Goal: Task Accomplishment & Management: Use online tool/utility

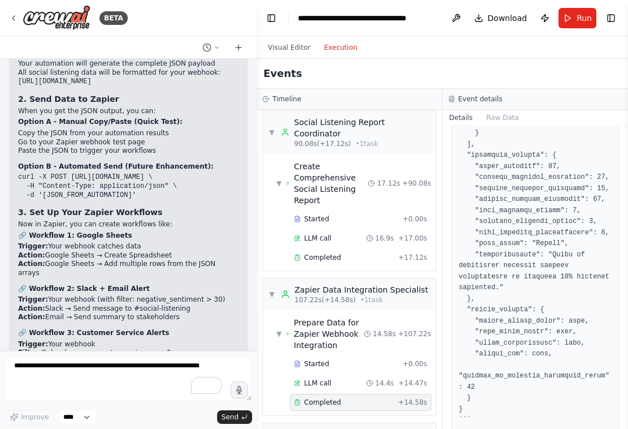
click at [625, 56] on button "Toggle Sidebar" at bounding box center [628, 214] width 9 height 429
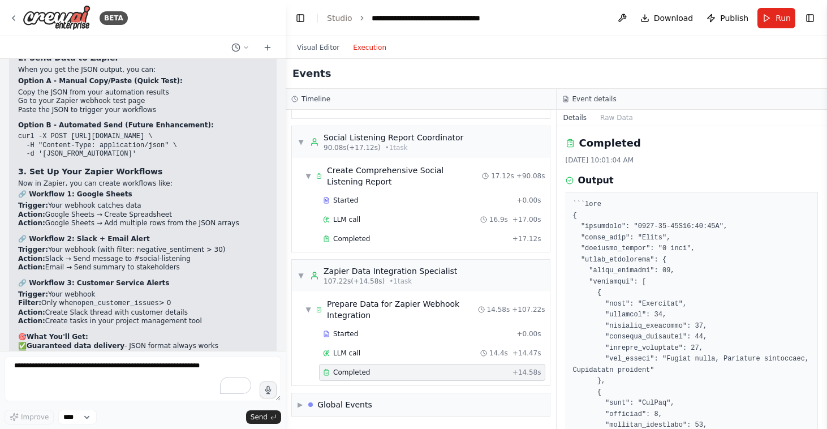
scroll to position [12447, 0]
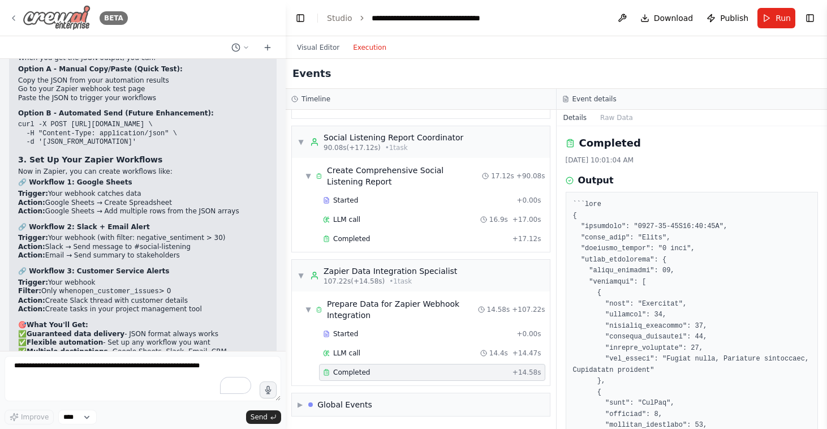
click at [14, 16] on icon at bounding box center [13, 18] width 2 height 5
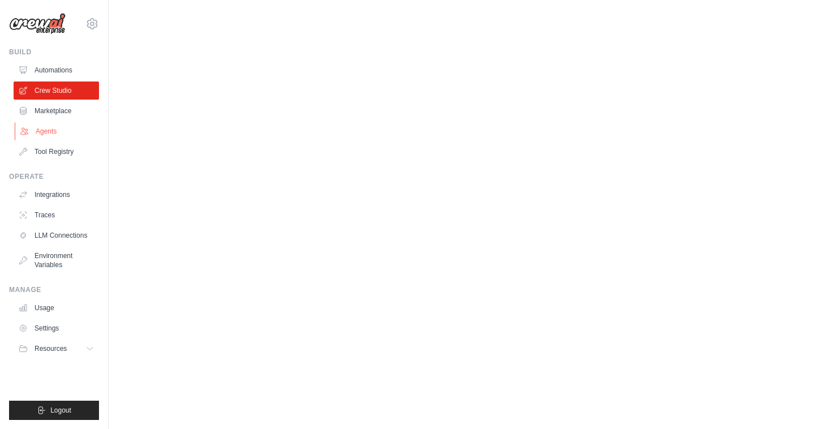
click at [53, 133] on link "Agents" at bounding box center [57, 131] width 85 height 18
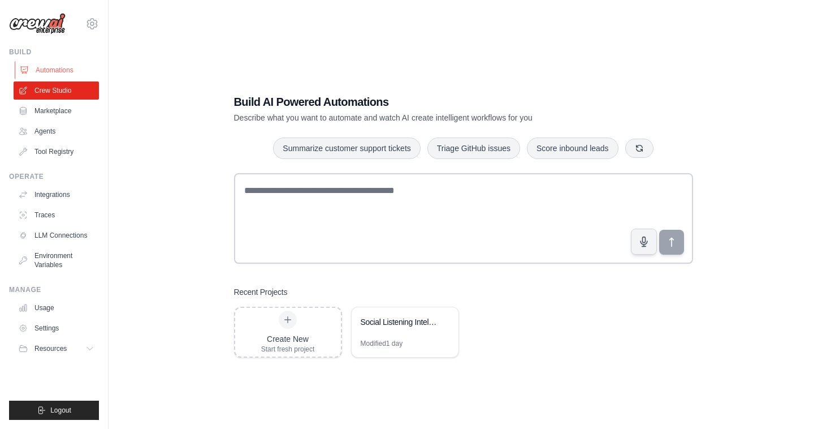
click at [58, 70] on link "Automations" at bounding box center [57, 70] width 85 height 18
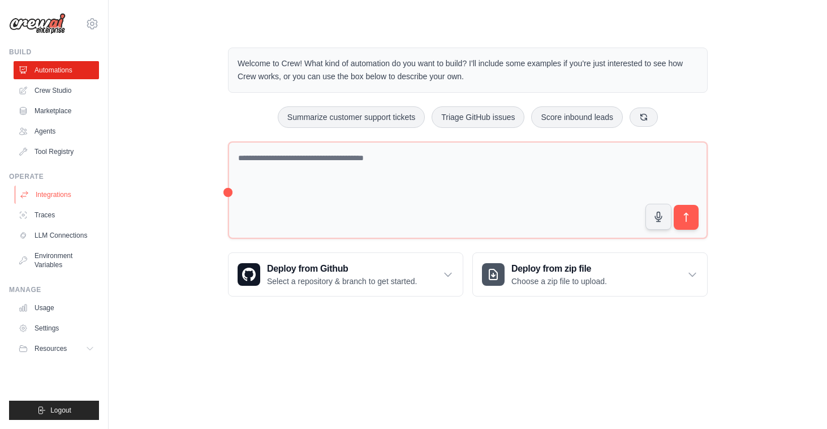
click at [44, 194] on link "Integrations" at bounding box center [57, 194] width 85 height 18
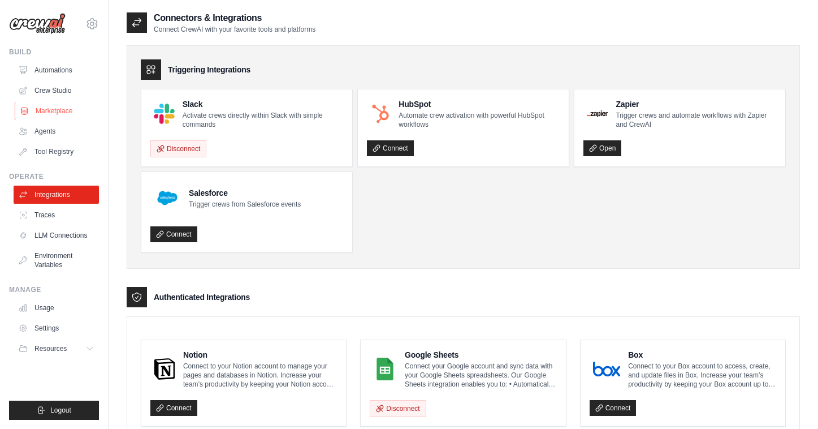
click at [51, 112] on link "Marketplace" at bounding box center [57, 111] width 85 height 18
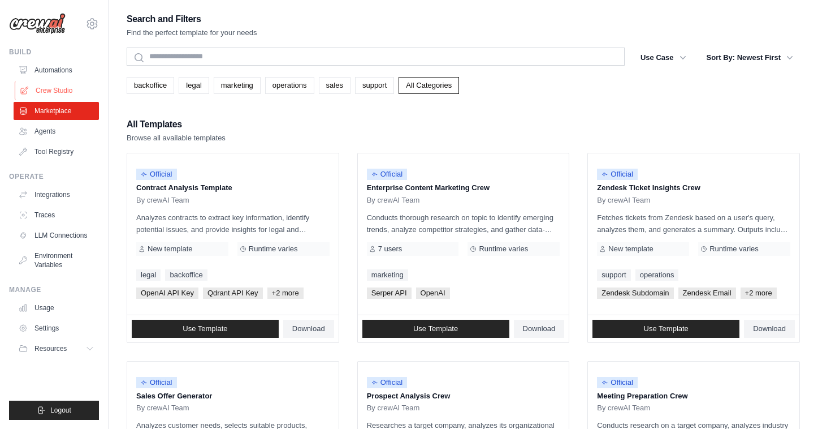
click at [53, 92] on link "Crew Studio" at bounding box center [57, 90] width 85 height 18
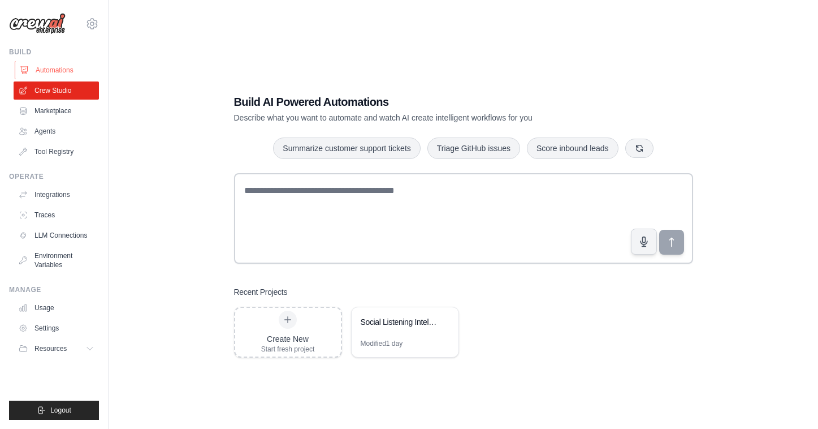
click at [58, 72] on link "Automations" at bounding box center [57, 70] width 85 height 18
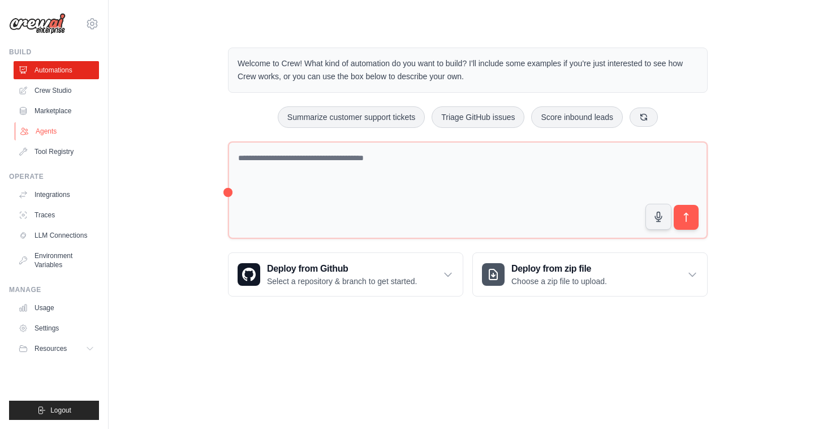
click at [53, 133] on link "Agents" at bounding box center [57, 131] width 85 height 18
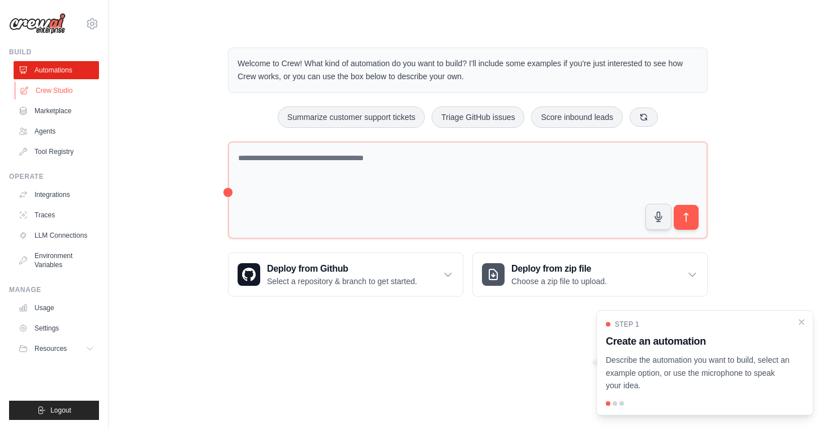
click at [29, 92] on link "Crew Studio" at bounding box center [57, 90] width 85 height 18
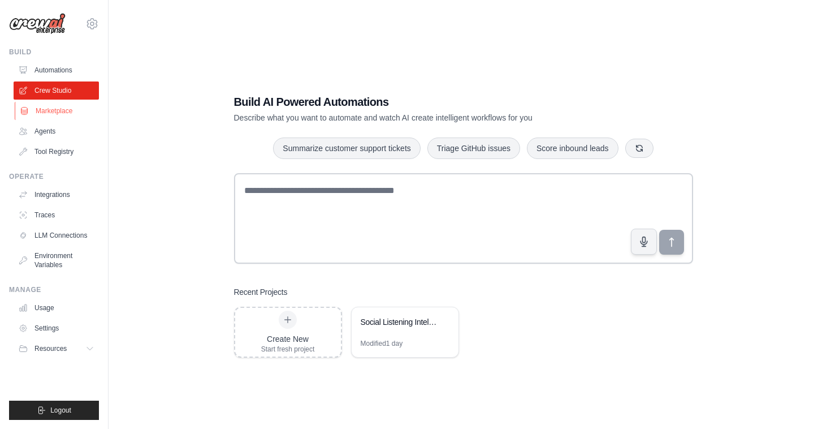
click at [39, 113] on link "Marketplace" at bounding box center [57, 111] width 85 height 18
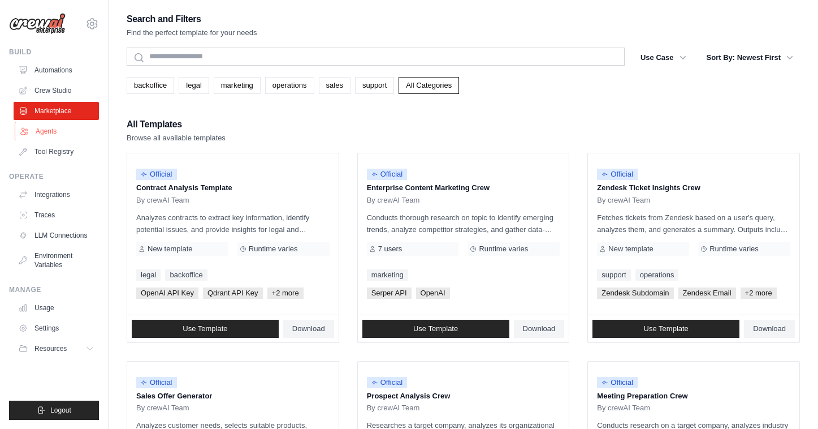
click at [37, 132] on link "Agents" at bounding box center [57, 131] width 85 height 18
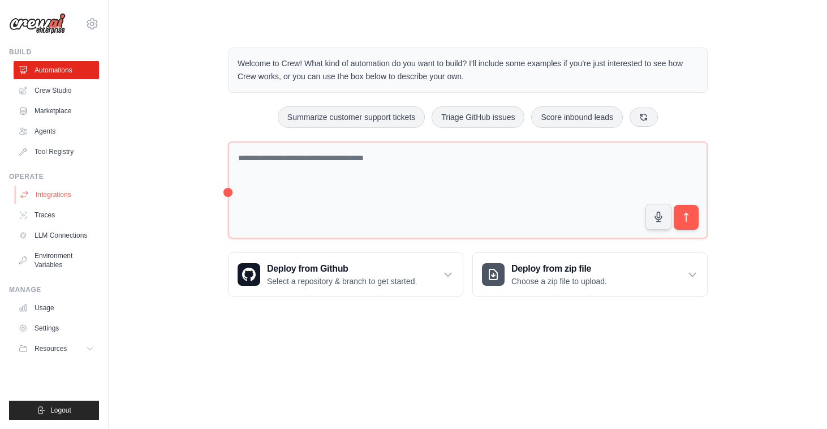
click at [56, 200] on link "Integrations" at bounding box center [57, 194] width 85 height 18
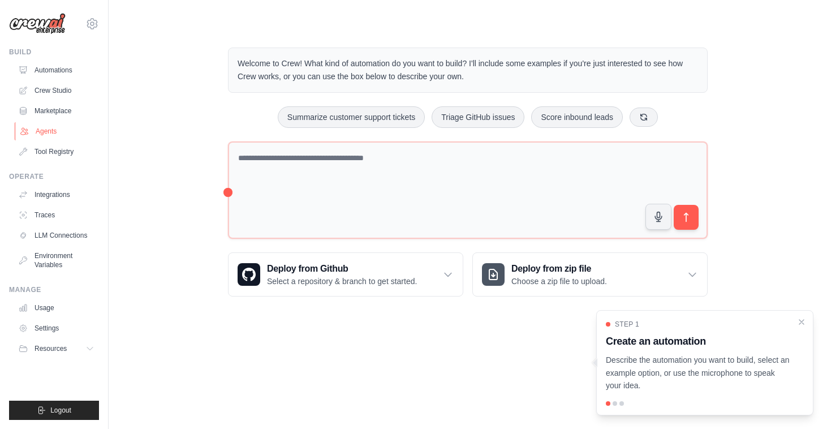
click at [42, 132] on link "Agents" at bounding box center [57, 131] width 85 height 18
click at [54, 193] on link "Integrations" at bounding box center [57, 194] width 85 height 18
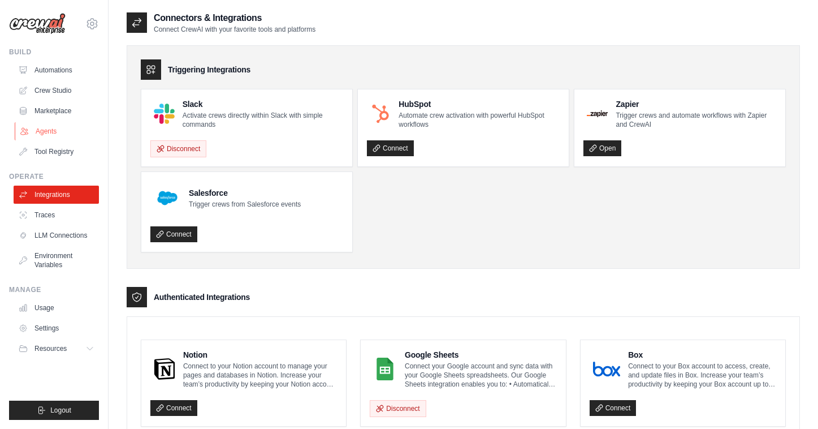
click at [47, 127] on link "Agents" at bounding box center [57, 131] width 85 height 18
click at [93, 25] on icon at bounding box center [91, 23] width 3 height 3
click at [77, 50] on div "[PERSON_NAME][EMAIL_ADDRESS][PERSON_NAME][DOMAIN_NAME]" at bounding box center [91, 48] width 81 height 11
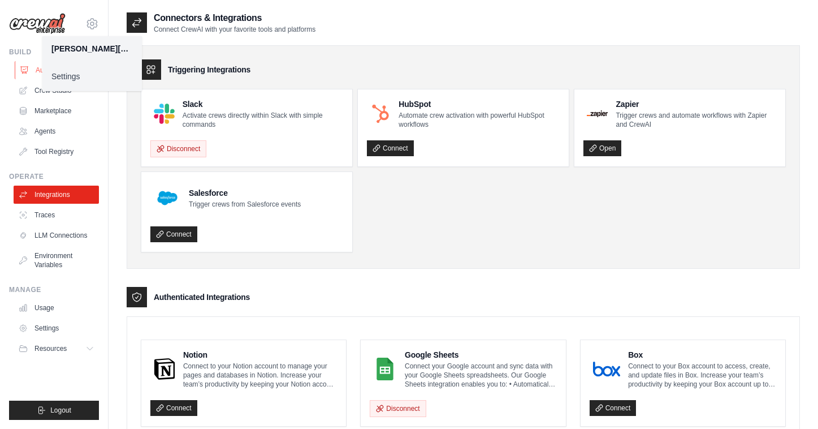
click at [25, 72] on icon at bounding box center [24, 70] width 7 height 7
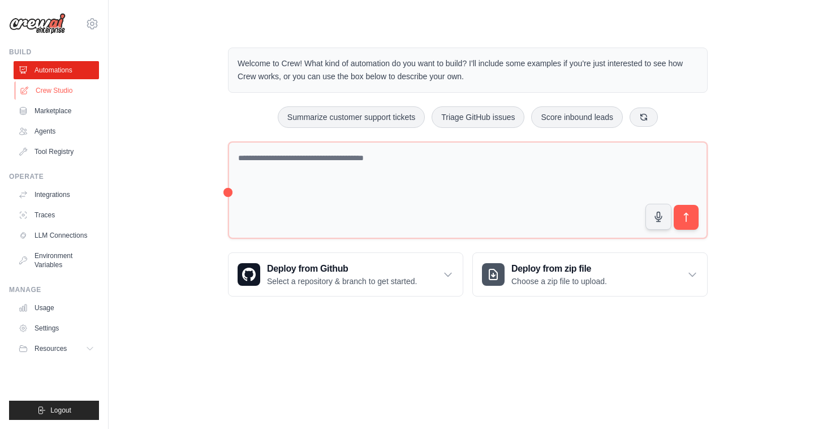
click at [47, 92] on link "Crew Studio" at bounding box center [57, 90] width 85 height 18
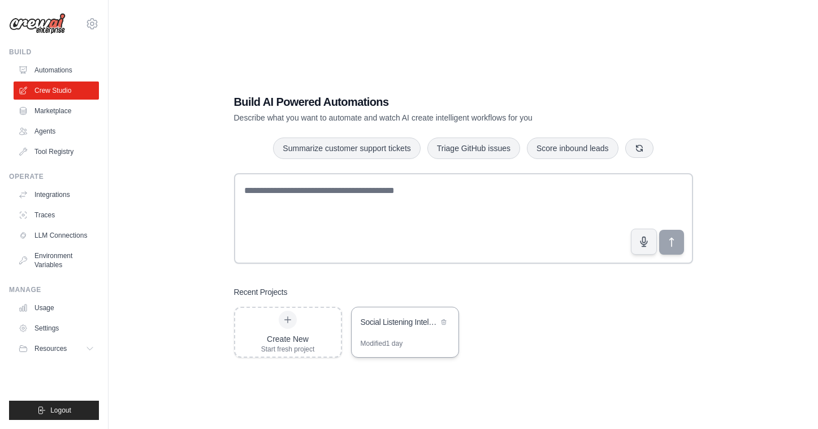
click at [378, 334] on div "Social Listening Intelligence Platform" at bounding box center [405, 323] width 107 height 32
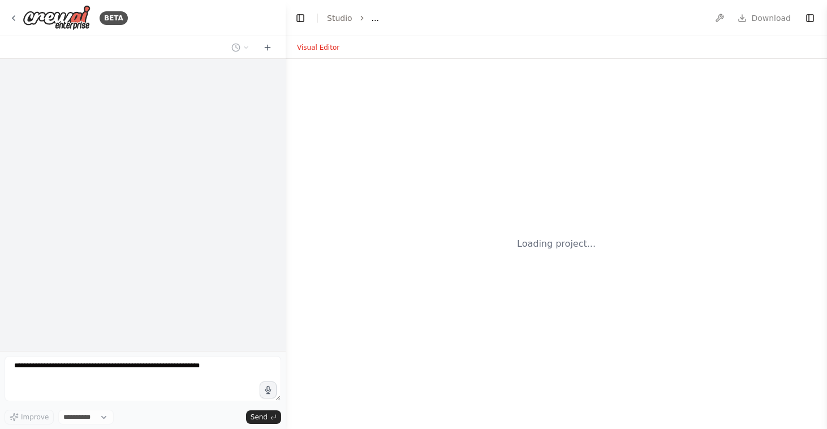
select select "****"
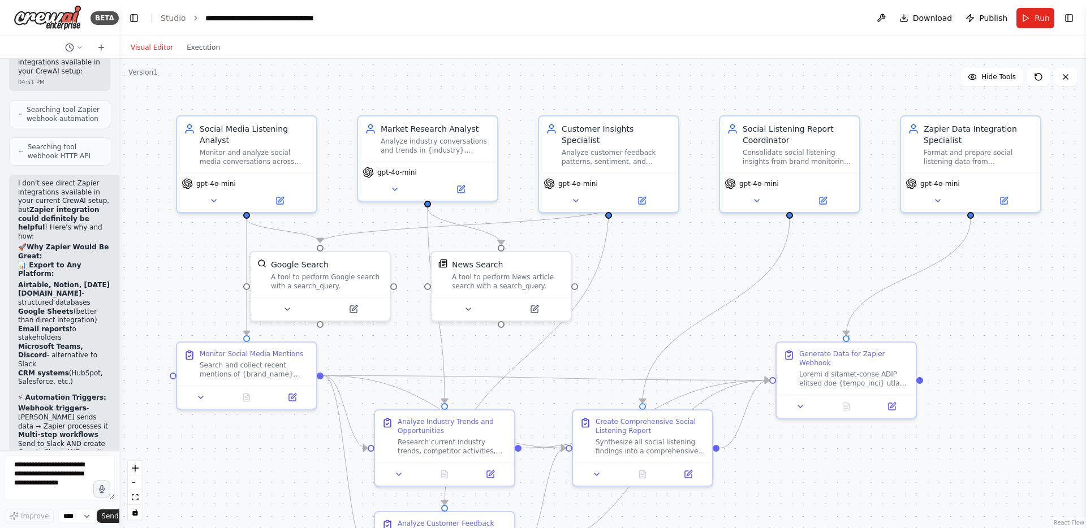
scroll to position [24953, 0]
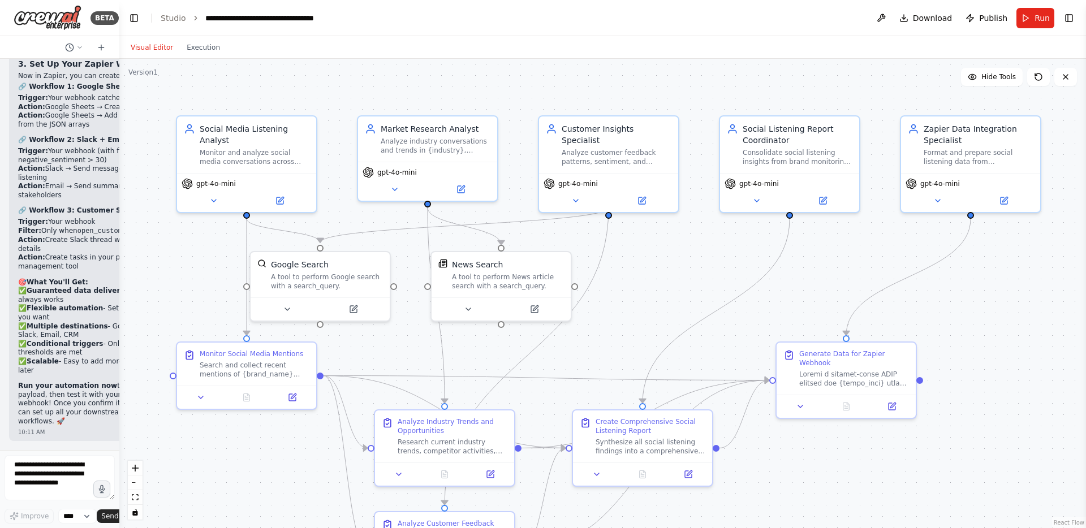
drag, startPoint x: 284, startPoint y: 249, endPoint x: 82, endPoint y: 232, distance: 203.2
click at [82, 232] on div "BETA Hello! I'm the CrewAI assistant. What kind of automation do you want to bu…" at bounding box center [59, 264] width 119 height 528
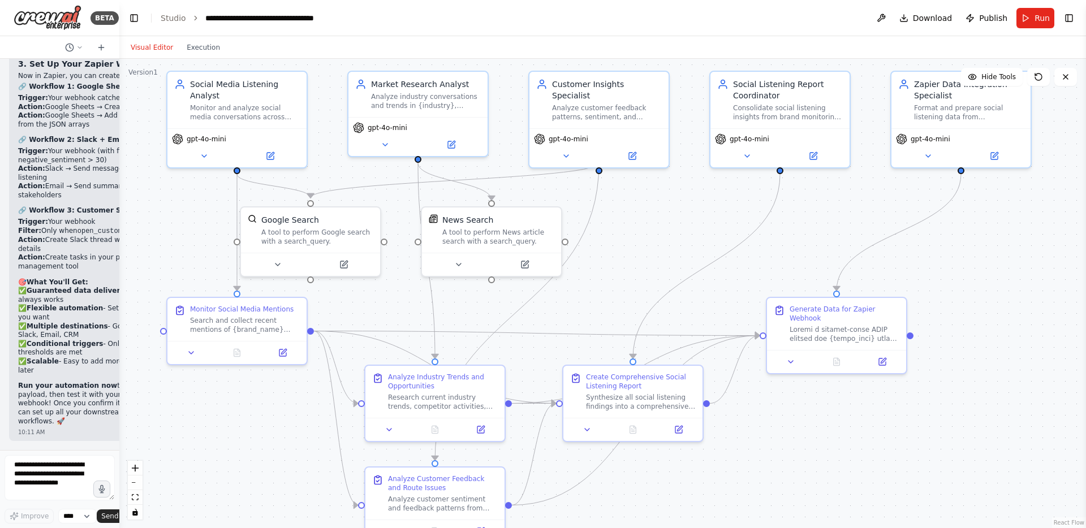
drag, startPoint x: 980, startPoint y: 326, endPoint x: 971, endPoint y: 282, distance: 44.9
click at [826, 282] on div ".deletable-edge-delete-btn { width: 20px; height: 20px; border: 0px solid #ffff…" at bounding box center [602, 293] width 966 height 469
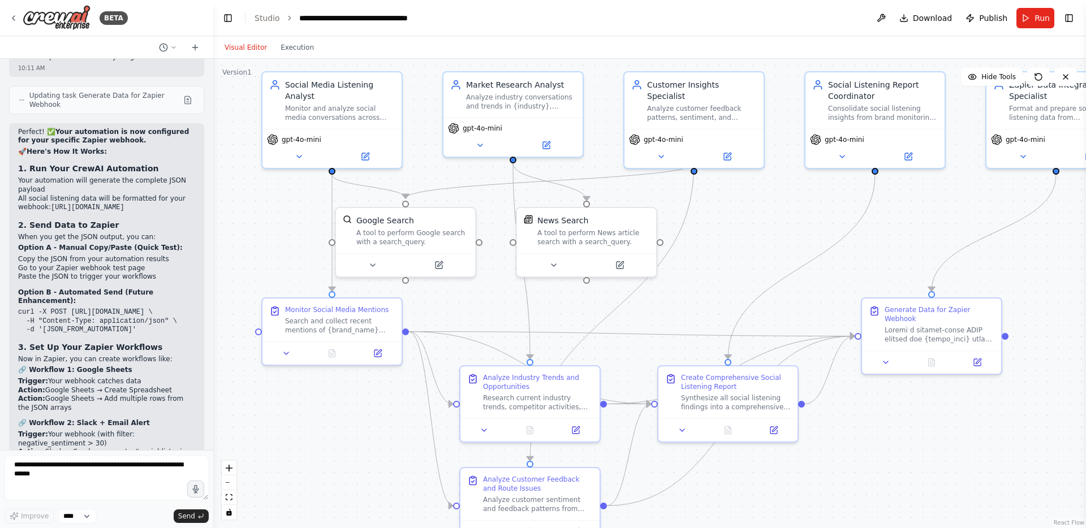
scroll to position [14323, 0]
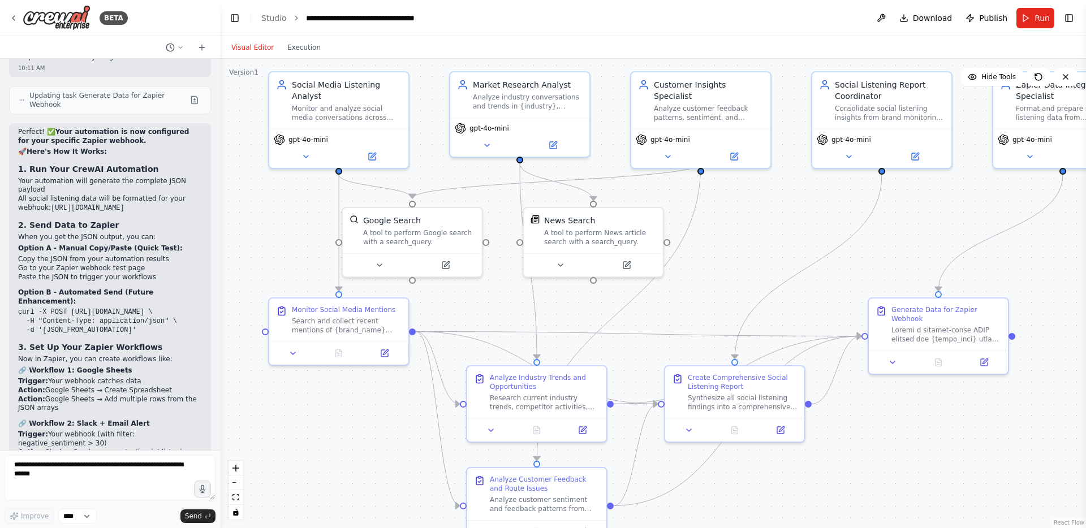
drag, startPoint x: 116, startPoint y: 257, endPoint x: 220, endPoint y: 256, distance: 103.5
click at [220, 256] on div "BETA Hello! I'm the CrewAI assistant. What kind of automation do you want to bu…" at bounding box center [543, 264] width 1086 height 528
click at [302, 46] on button "Execution" at bounding box center [303, 48] width 47 height 14
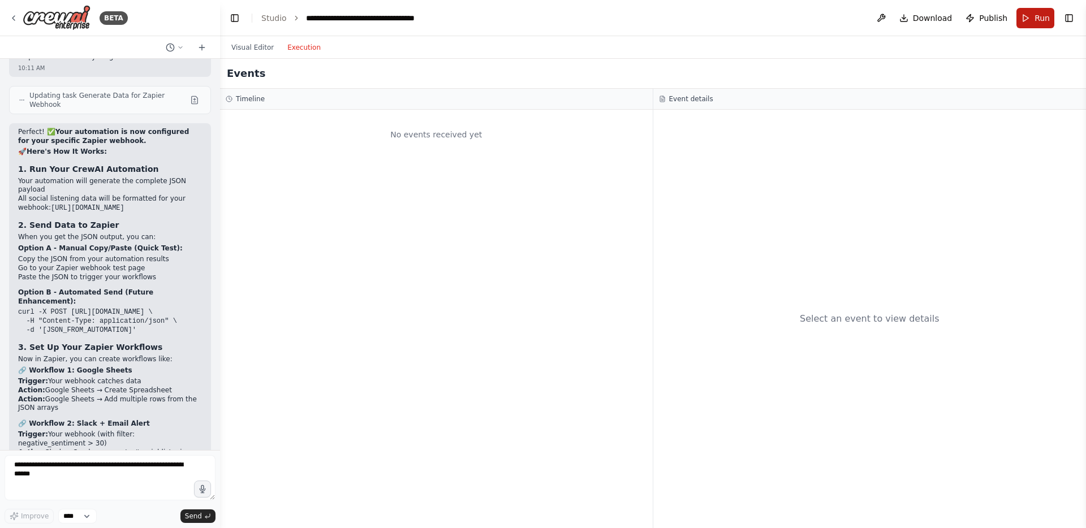
click at [826, 18] on span "Run" at bounding box center [1041, 17] width 15 height 11
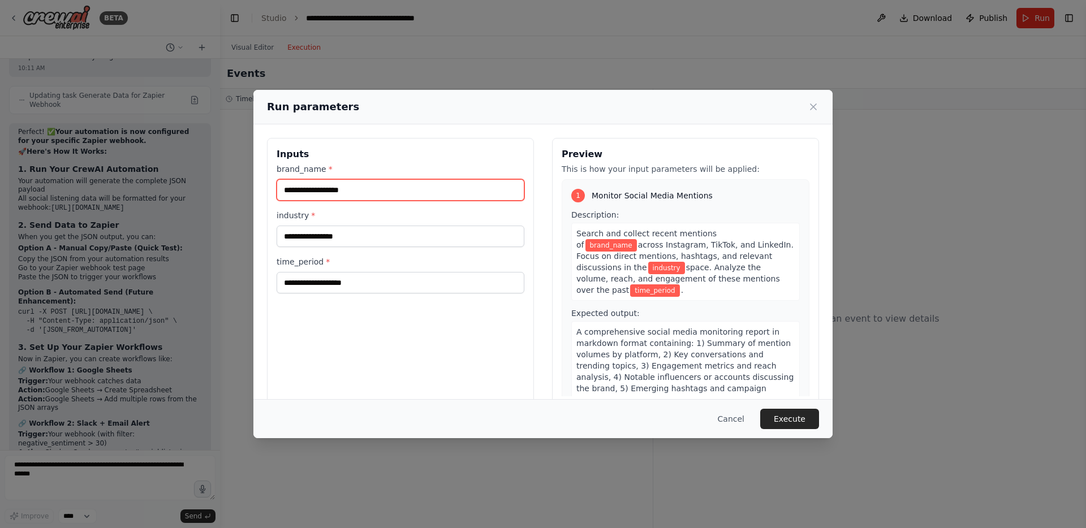
click at [333, 191] on input "brand_name *" at bounding box center [401, 189] width 248 height 21
type input "*****"
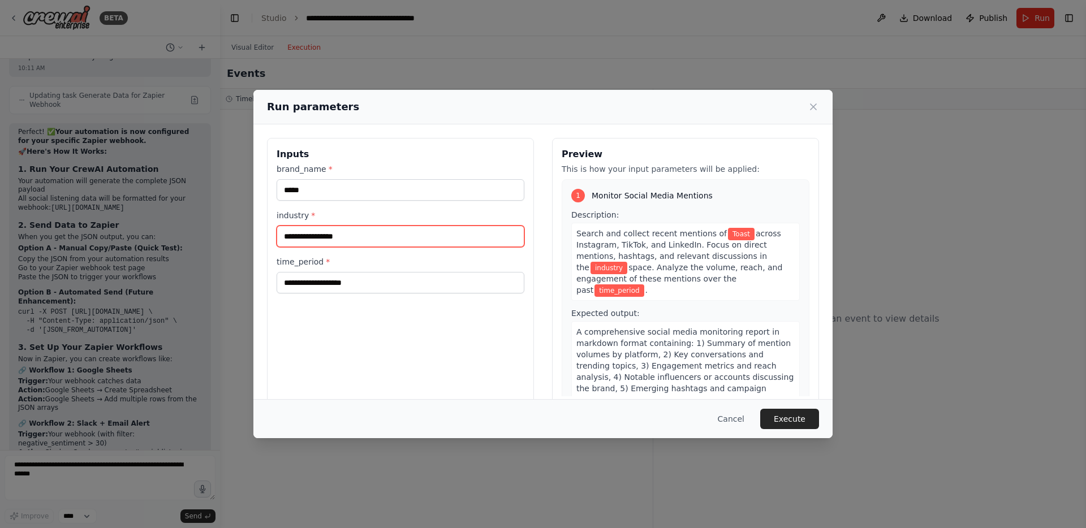
click at [334, 237] on input "industry *" at bounding box center [401, 236] width 248 height 21
type input "**********"
click at [322, 284] on input "time_period *" at bounding box center [401, 282] width 248 height 21
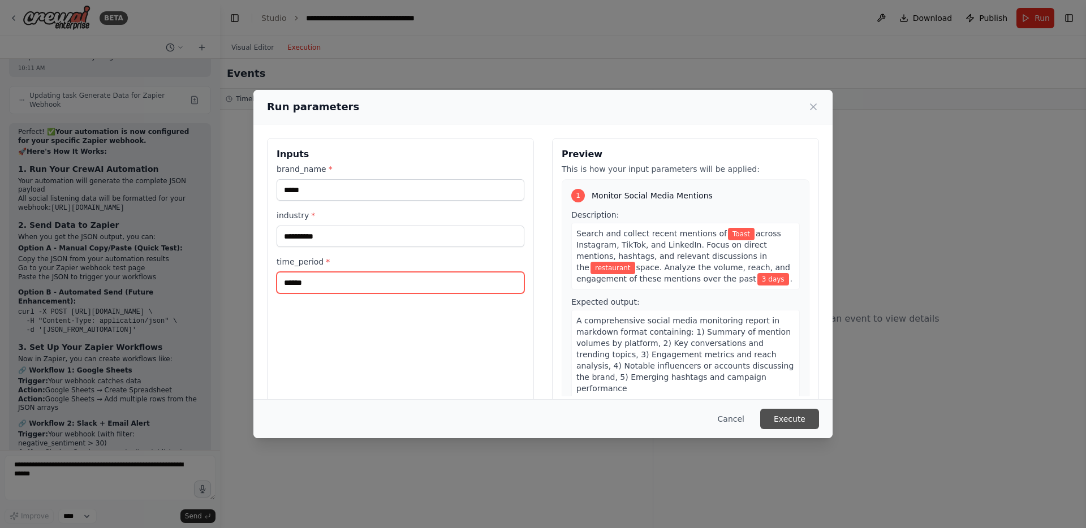
type input "******"
click at [794, 417] on button "Execute" at bounding box center [789, 419] width 59 height 20
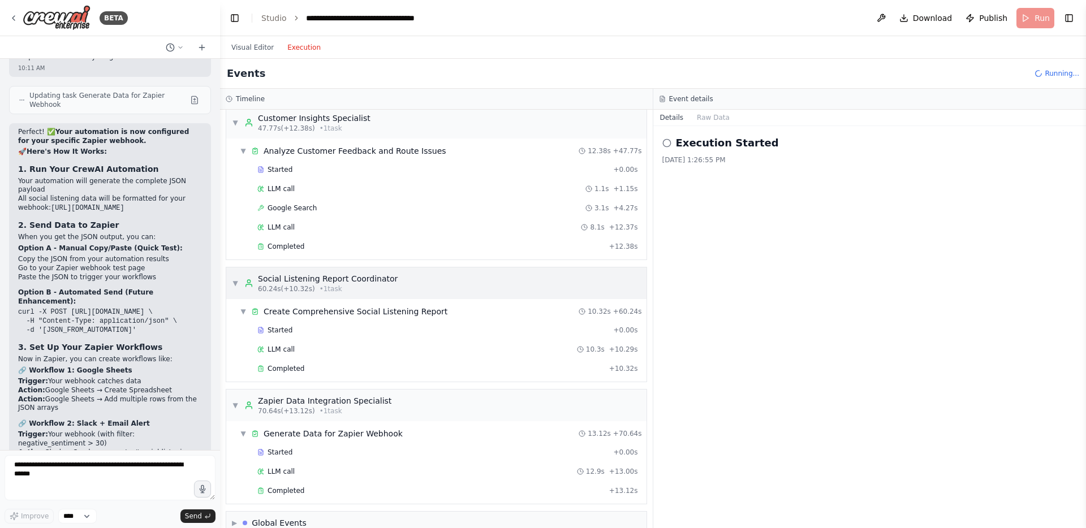
scroll to position [388, 0]
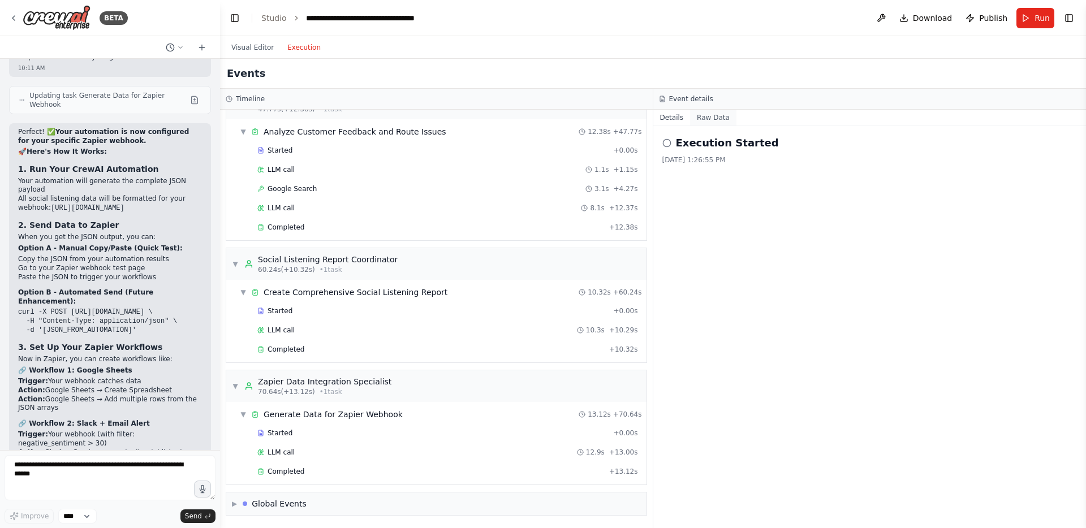
click at [710, 119] on button "Raw Data" at bounding box center [713, 118] width 46 height 16
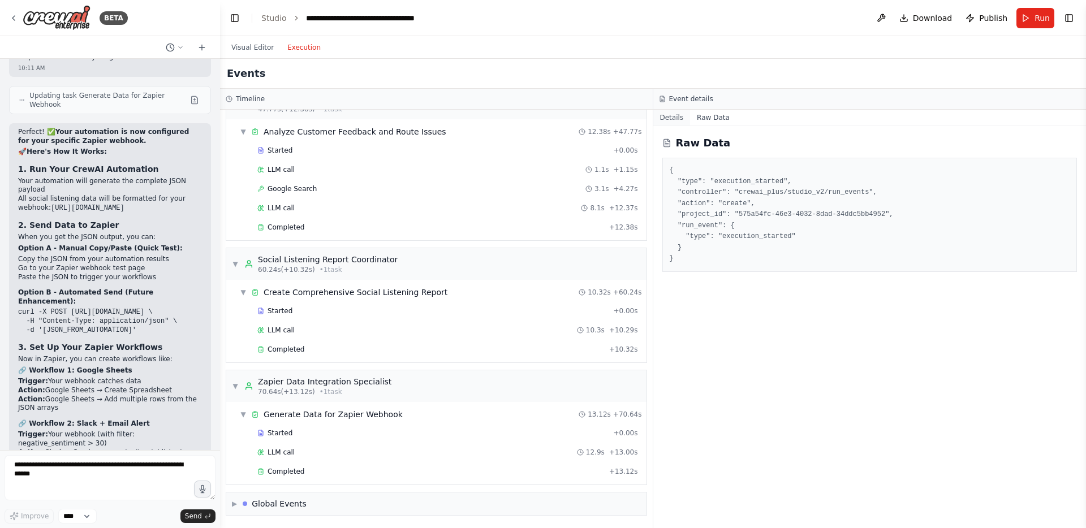
click at [674, 114] on button "Details" at bounding box center [671, 118] width 37 height 16
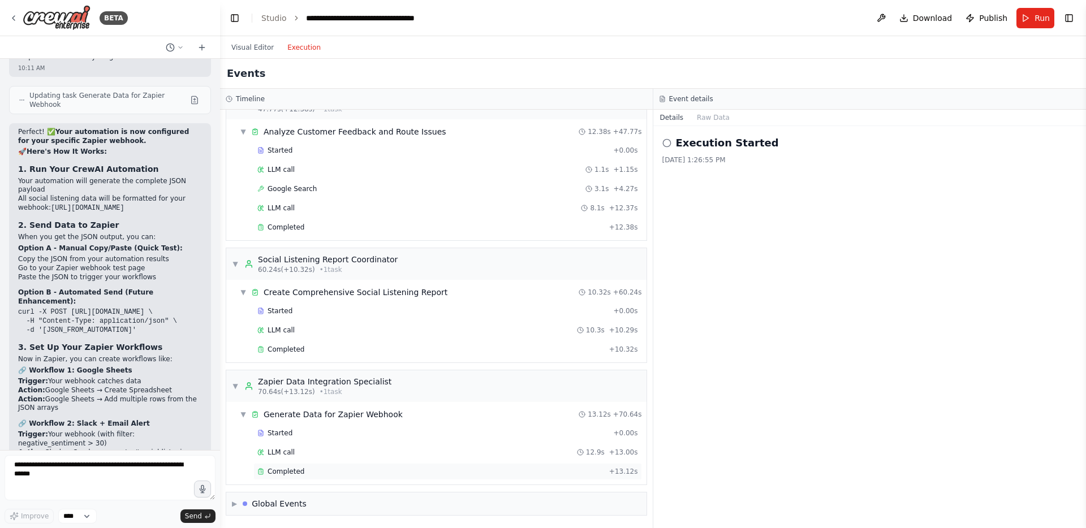
click at [285, 428] on span "Completed" at bounding box center [285, 471] width 37 height 9
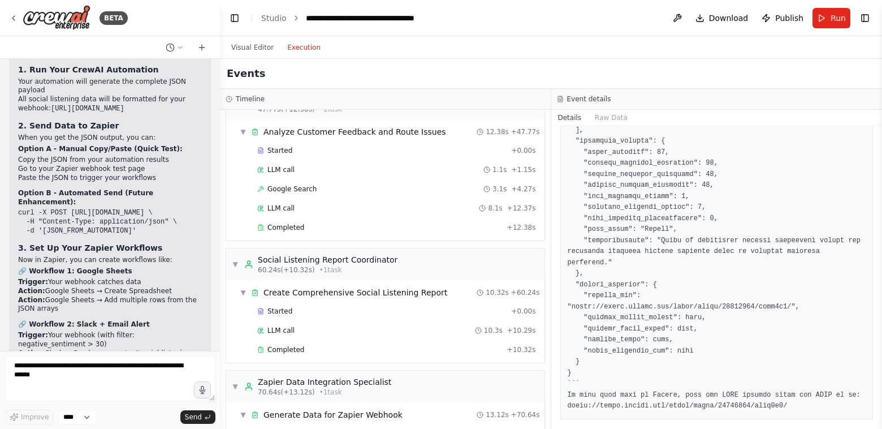
scroll to position [1042, 0]
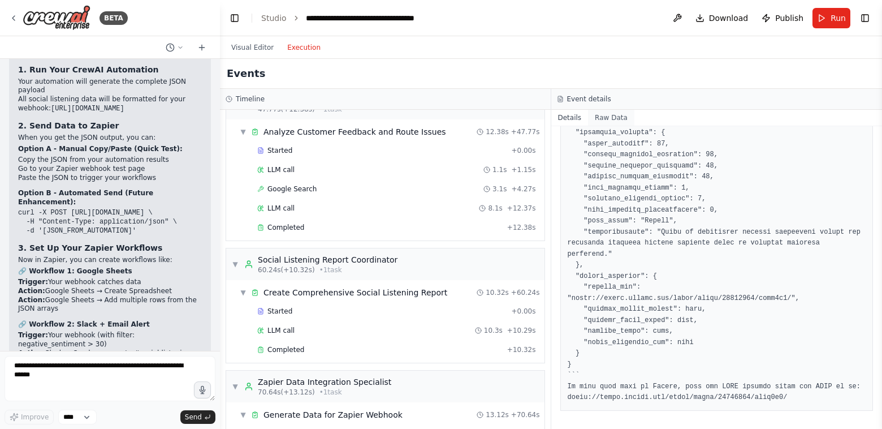
click at [621, 116] on button "Raw Data" at bounding box center [611, 118] width 46 height 16
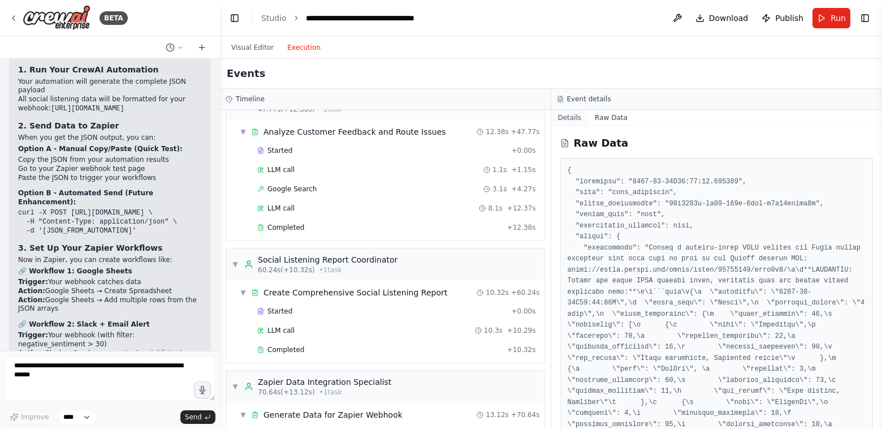
click at [578, 118] on button "Details" at bounding box center [569, 118] width 37 height 16
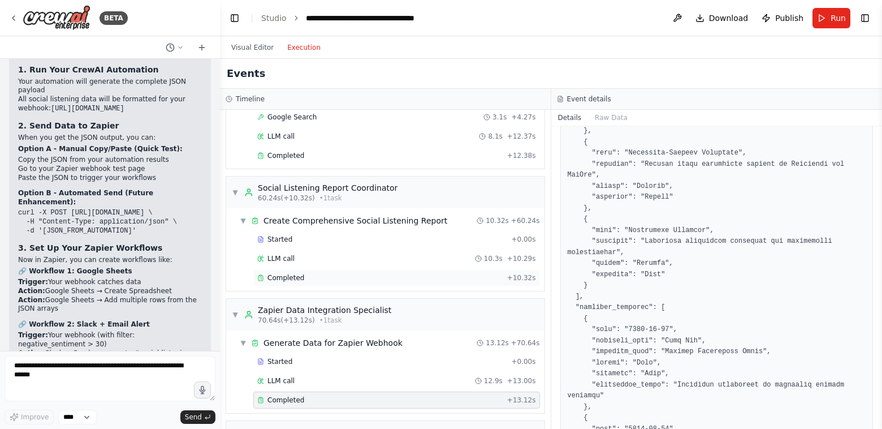
scroll to position [487, 0]
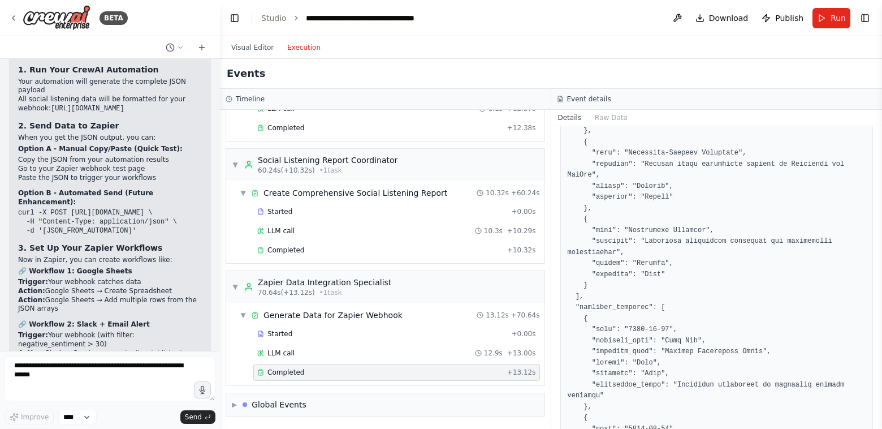
click at [296, 375] on span "Completed" at bounding box center [285, 372] width 37 height 9
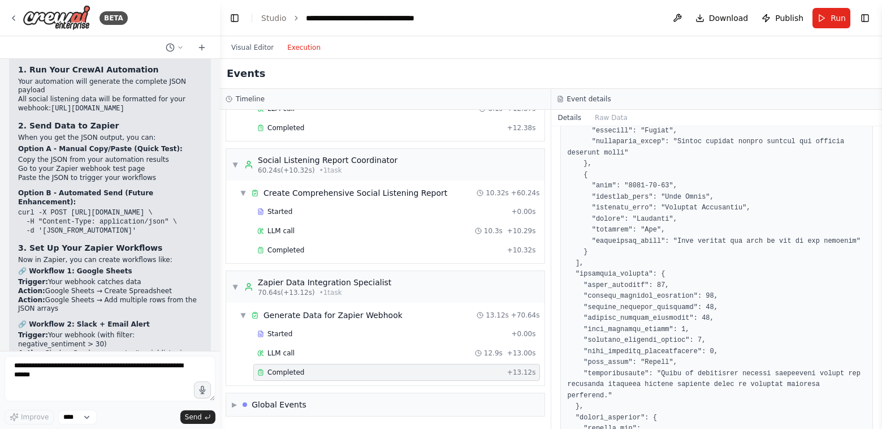
scroll to position [1042, 0]
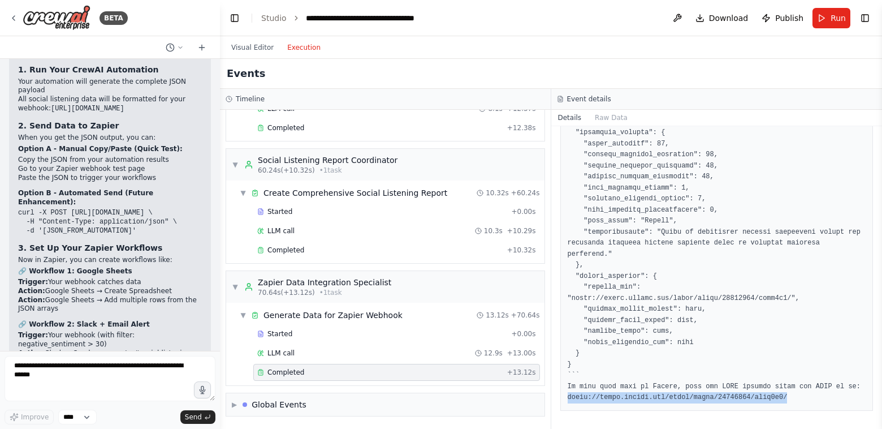
drag, startPoint x: 584, startPoint y: 398, endPoint x: 804, endPoint y: 399, distance: 220.0
copy pre "[URL][DOMAIN_NAME]"
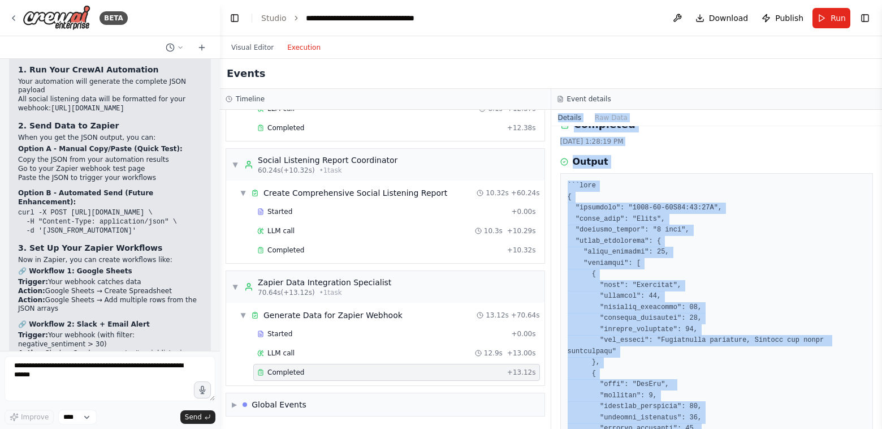
scroll to position [0, 0]
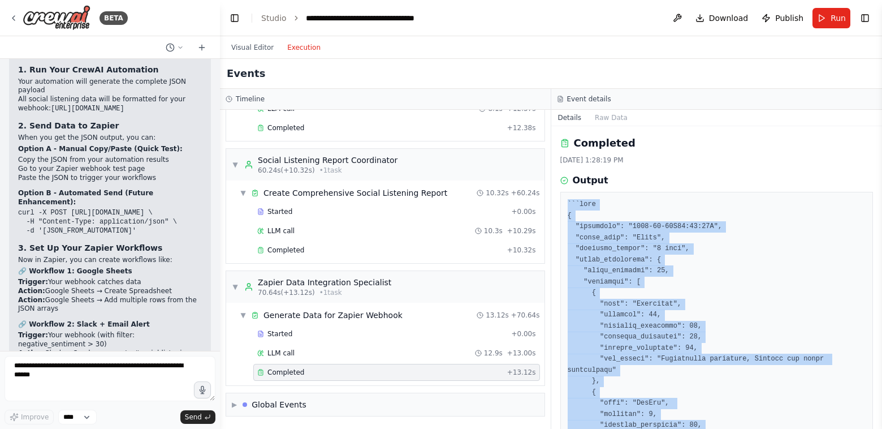
drag, startPoint x: 585, startPoint y: 374, endPoint x: 566, endPoint y: 197, distance: 178.0
copy pre "```json { "timestamp": "2025-08-21T00:00:00Z", "brand_name": "Toast", "analysis…"
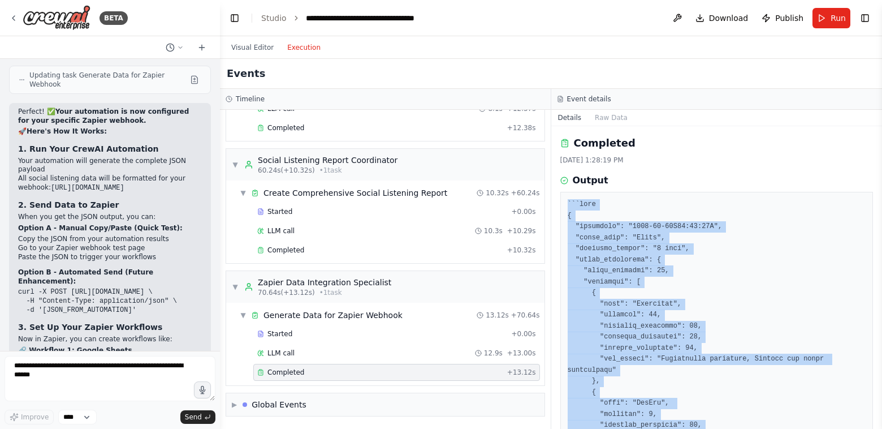
scroll to position [14338, 0]
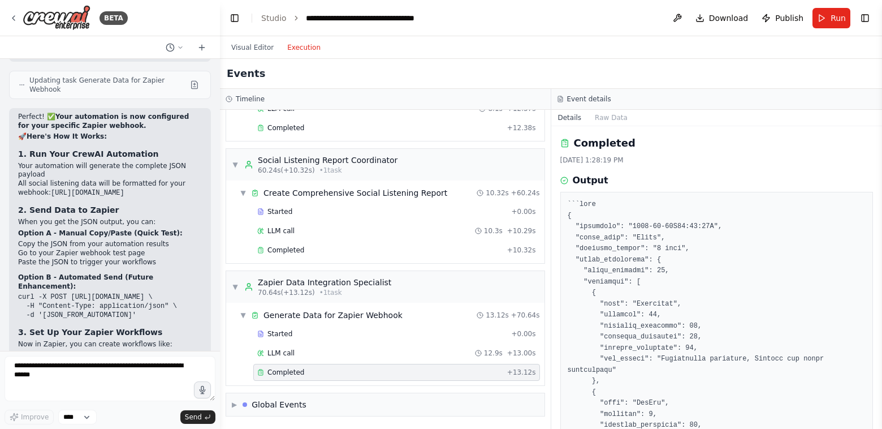
drag, startPoint x: 19, startPoint y: 210, endPoint x: 193, endPoint y: 222, distance: 174.6
click at [193, 222] on div "Perfect! ✅ Your automation is now configured for your specific Zapier webhook. …" at bounding box center [110, 377] width 184 height 529
copy div "Action: Google Sheets → Create Spreadsheet Action: Google Sheets → Add multiple…"
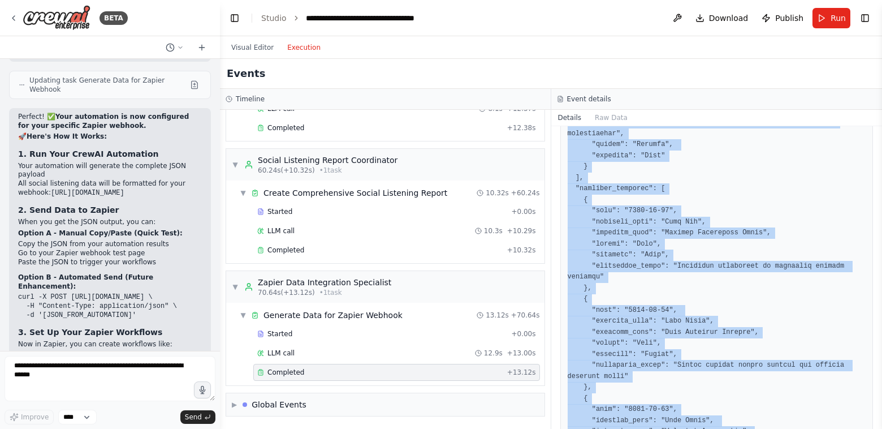
scroll to position [1042, 0]
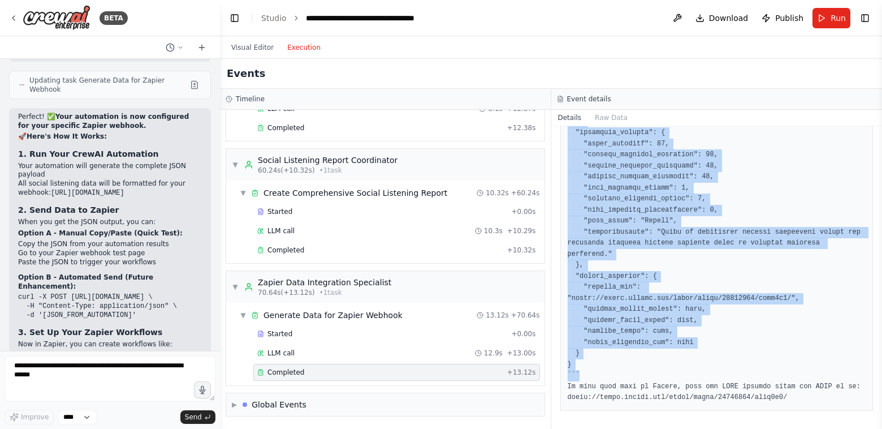
drag, startPoint x: 568, startPoint y: 204, endPoint x: 616, endPoint y: 370, distance: 173.6
copy pre "```json { "timestamp": "2025-08-21T00:00:00Z", "brand_name": "Toast", "analysis…"
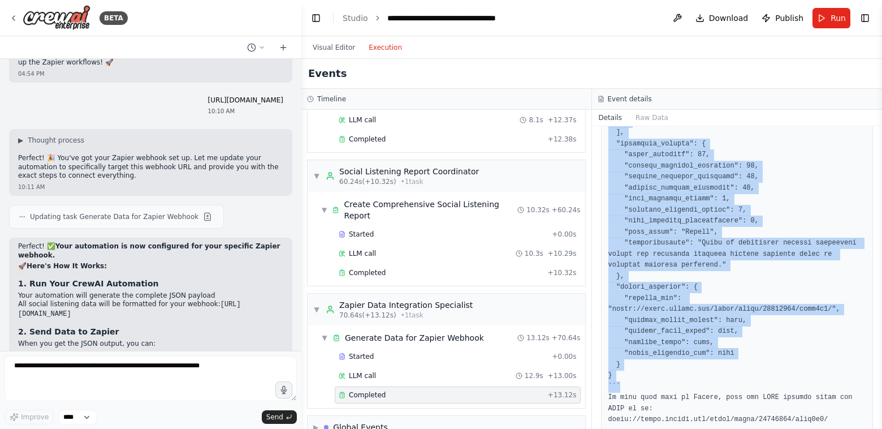
scroll to position [499, 0]
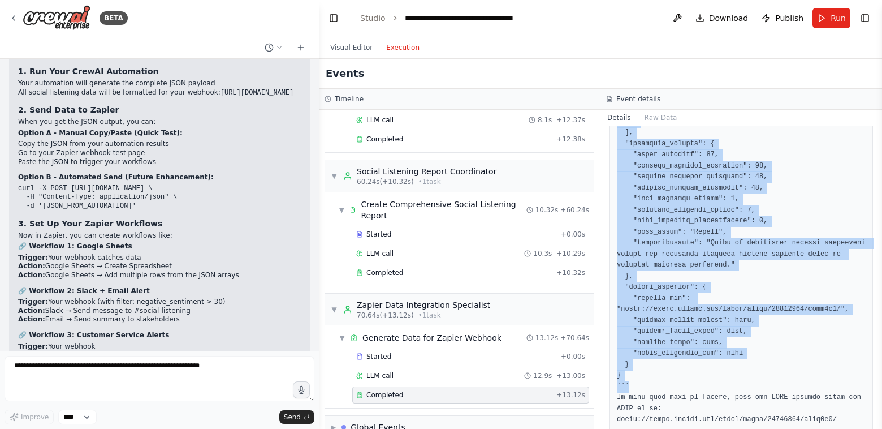
drag, startPoint x: 219, startPoint y: 292, endPoint x: 319, endPoint y: 301, distance: 99.9
click at [319, 301] on div "BETA Hello! I'm the CrewAI assistant. What kind of automation do you want to bu…" at bounding box center [441, 214] width 882 height 429
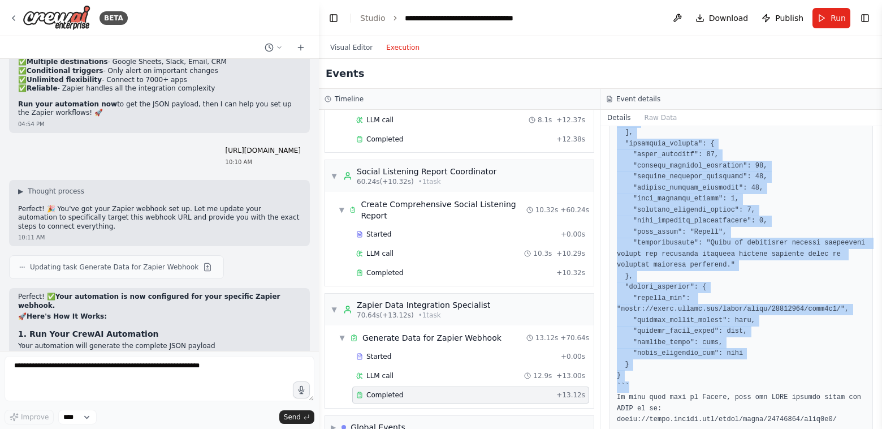
scroll to position [11721, 0]
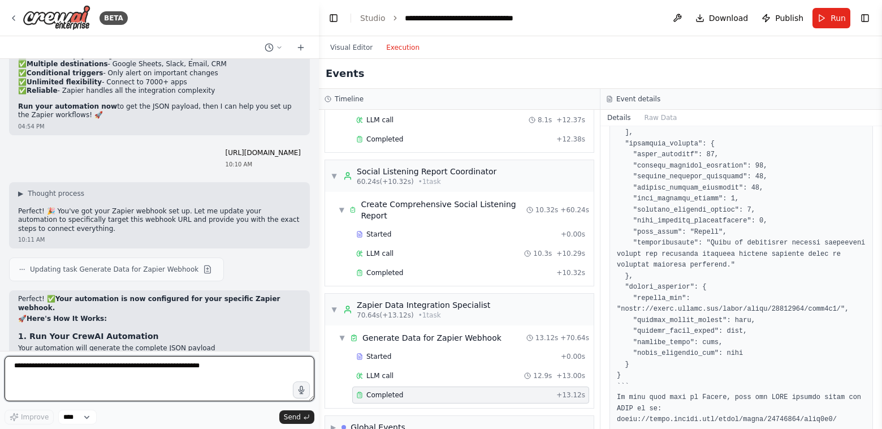
click at [164, 365] on textarea at bounding box center [160, 378] width 310 height 45
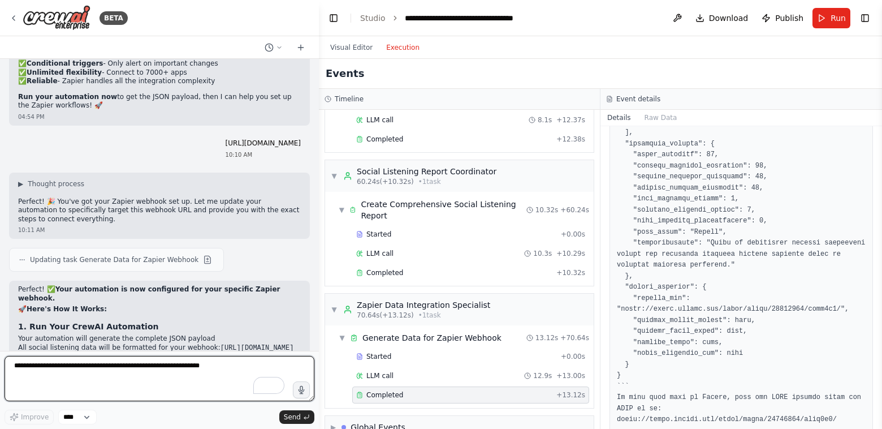
scroll to position [11731, 0]
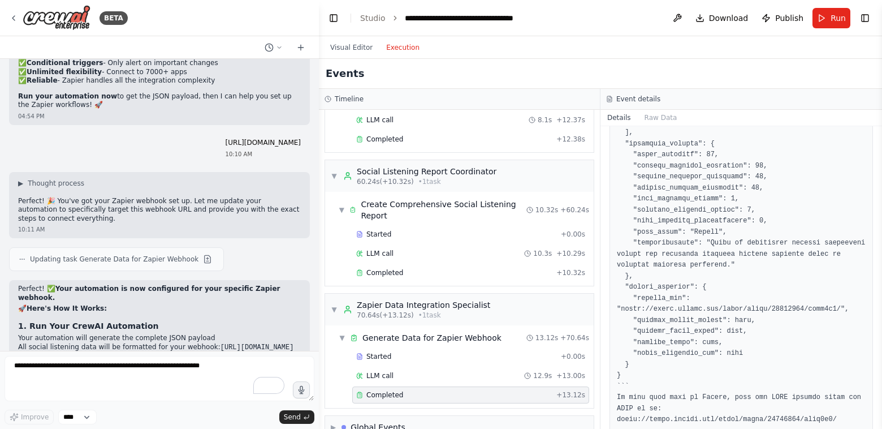
drag, startPoint x: 142, startPoint y: 318, endPoint x: 15, endPoint y: 287, distance: 130.4
copy div "Option B - Automated Send (Future Enhancement): curl -X POST https://hooks.zapi…"
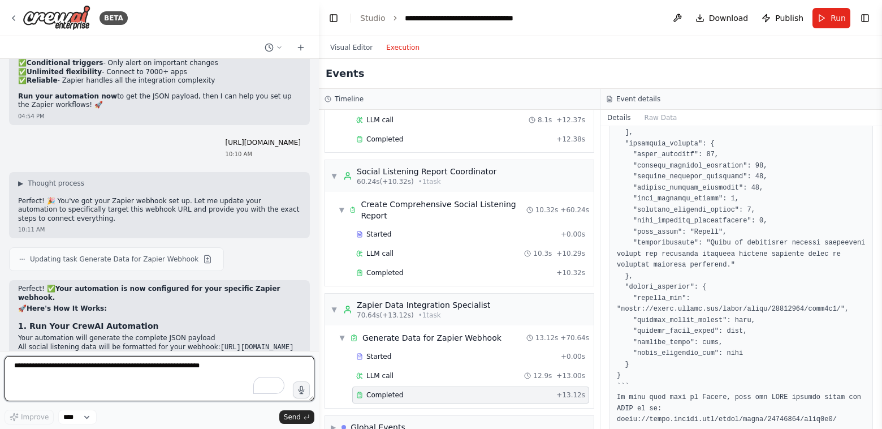
click at [87, 368] on textarea "To enrich screen reader interactions, please activate Accessibility in Grammarl…" at bounding box center [160, 378] width 310 height 45
paste textarea "**********"
type textarea "**********"
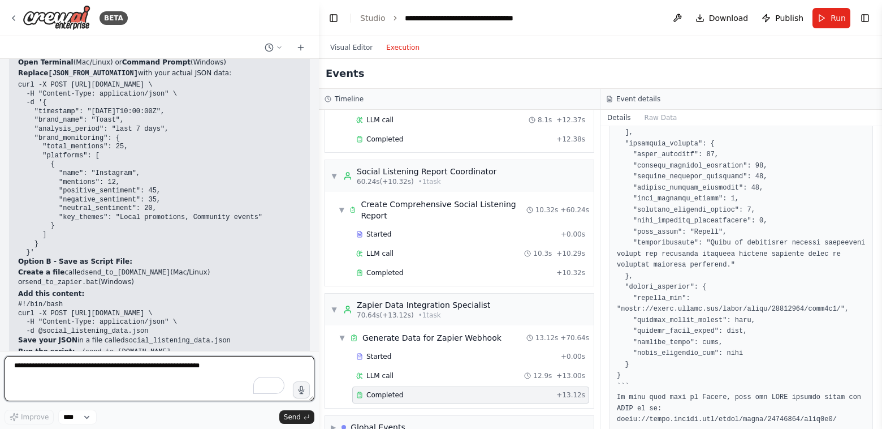
scroll to position [12623, 0]
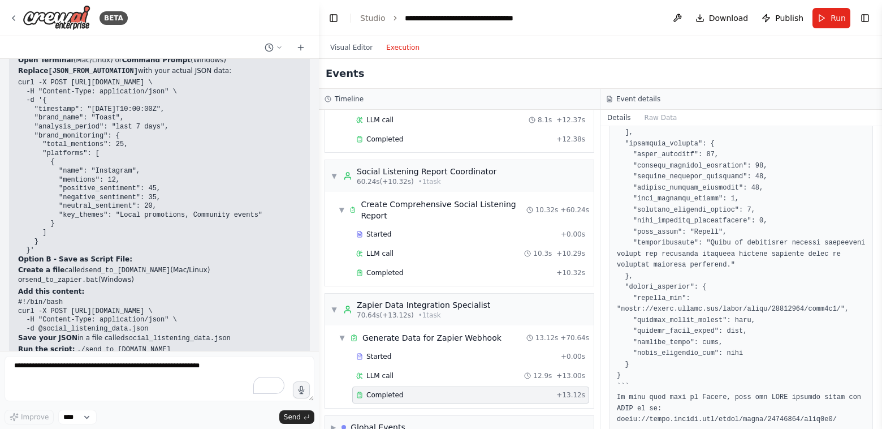
click at [57, 386] on link "Postman" at bounding box center [51, 390] width 29 height 8
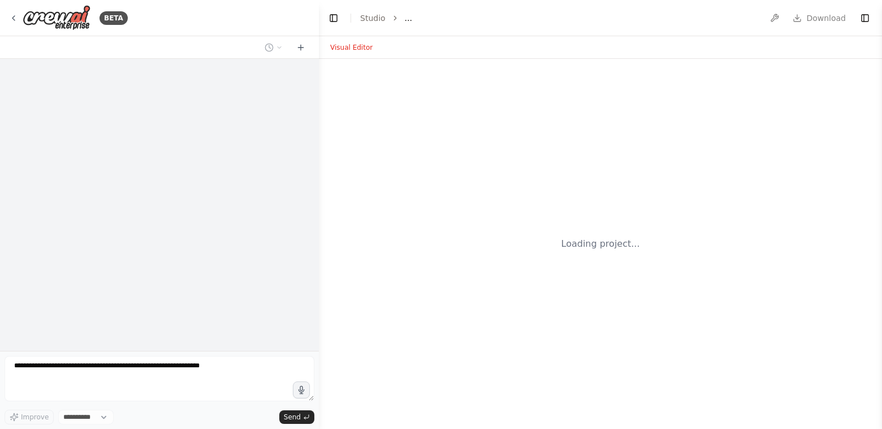
select select "****"
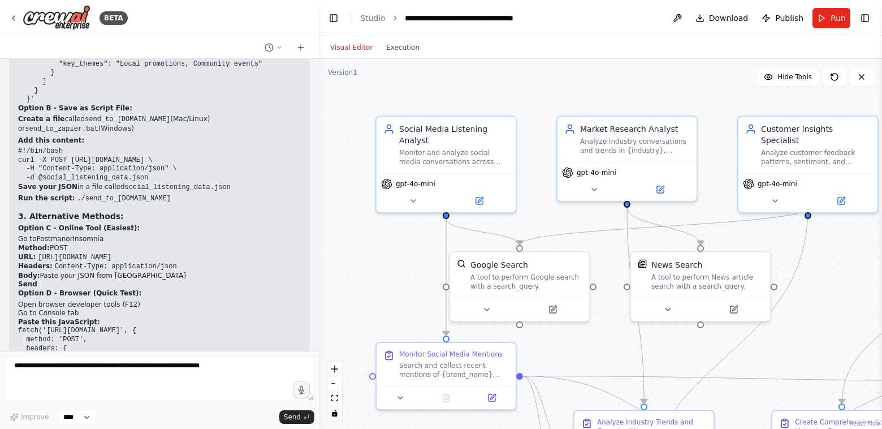
scroll to position [12819, 0]
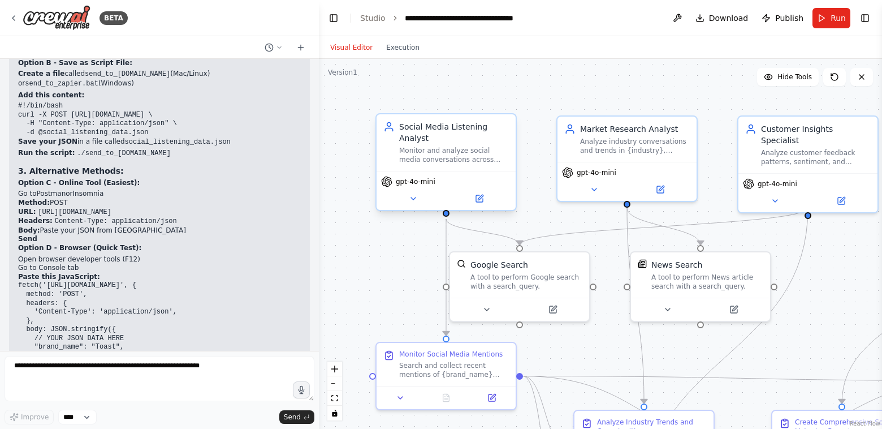
click at [461, 149] on div "Monitor and analyze social media conversations across Instagram, TikTok, and Li…" at bounding box center [454, 155] width 110 height 18
click at [482, 197] on icon at bounding box center [479, 198] width 9 height 9
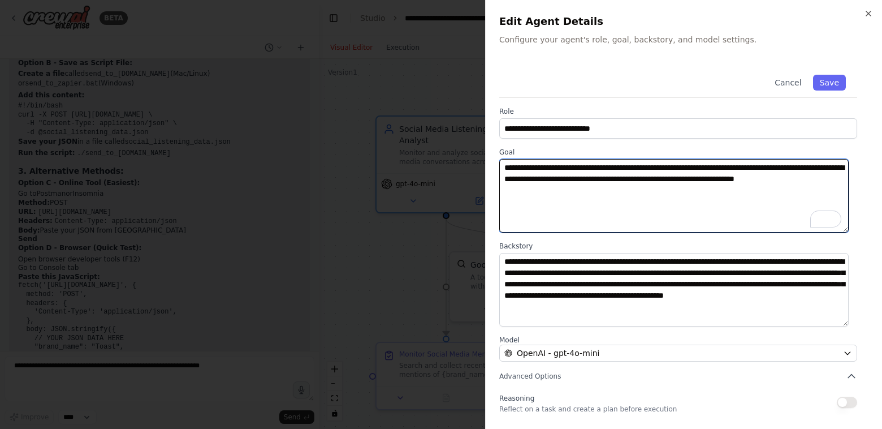
drag, startPoint x: 676, startPoint y: 191, endPoint x: 495, endPoint y: 165, distance: 182.3
click at [495, 165] on div "**********" at bounding box center [683, 214] width 397 height 429
